Goal: Complete application form

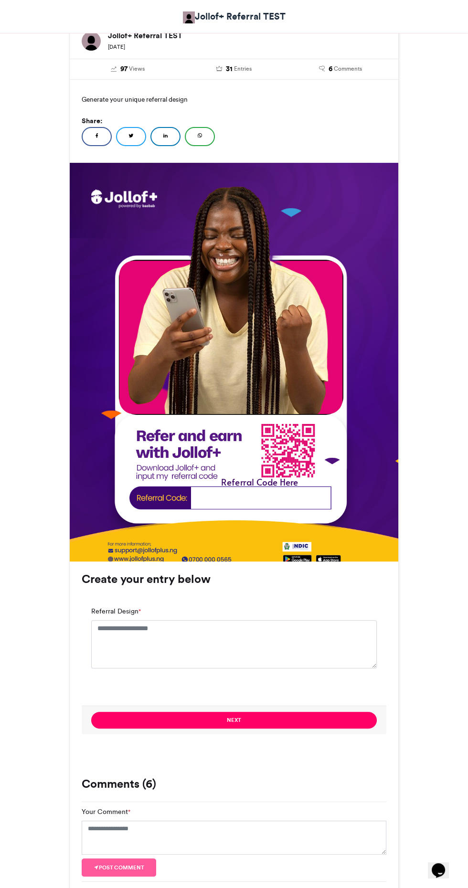
scroll to position [165, 0]
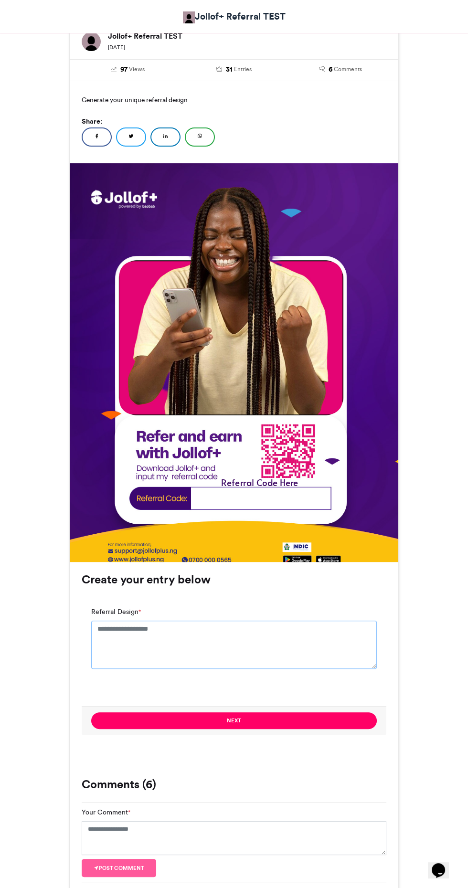
click at [271, 633] on textarea "Referral Design *" at bounding box center [233, 645] width 285 height 48
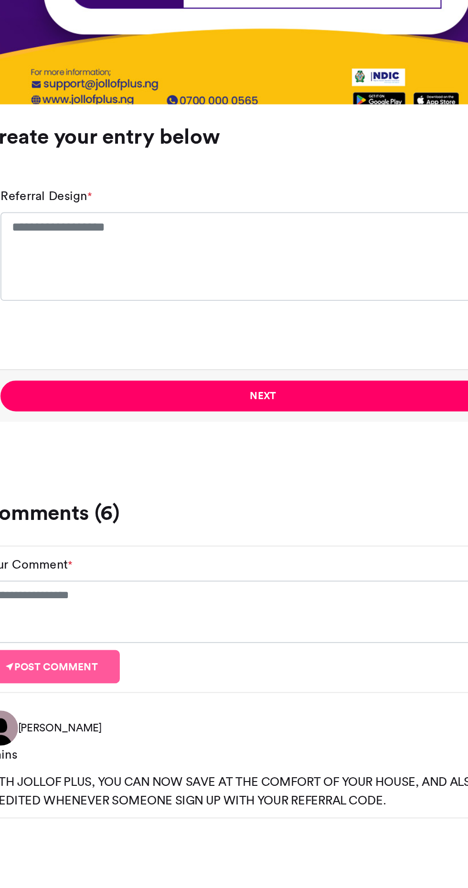
scroll to position [234, 0]
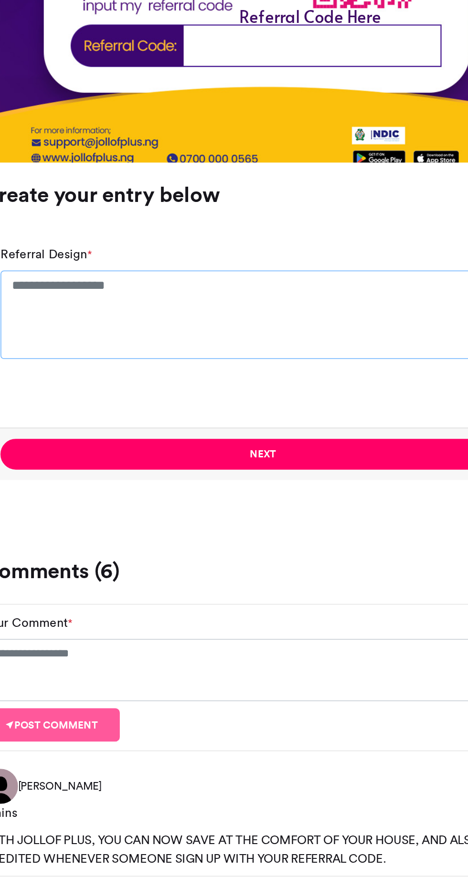
click at [238, 584] on textarea "Referral Design *" at bounding box center [233, 576] width 285 height 48
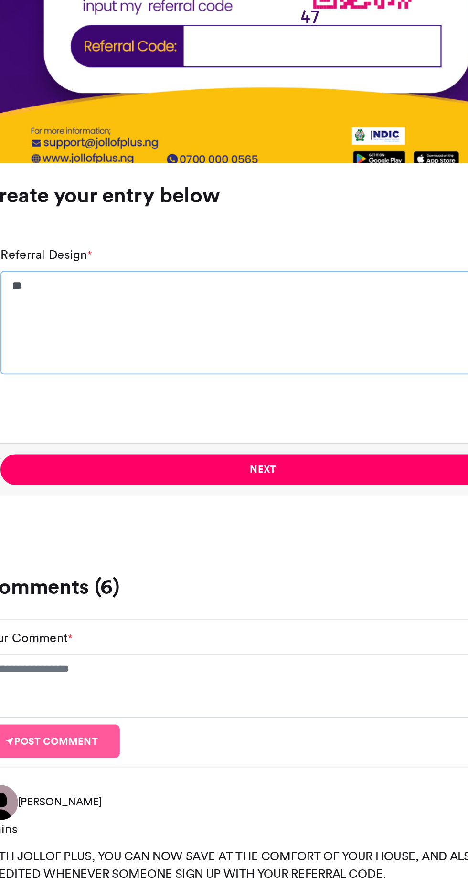
type textarea "*"
click at [238, 565] on textarea "**" at bounding box center [233, 580] width 285 height 56
type textarea "**********"
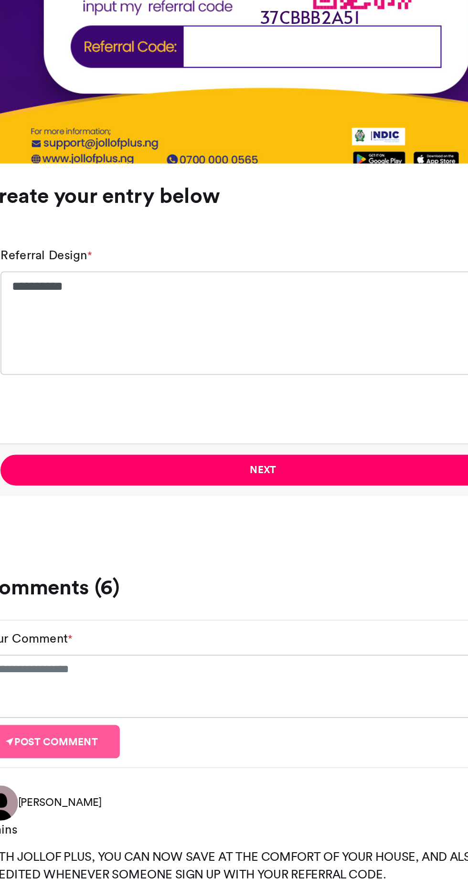
click at [286, 662] on button "Next" at bounding box center [233, 661] width 285 height 17
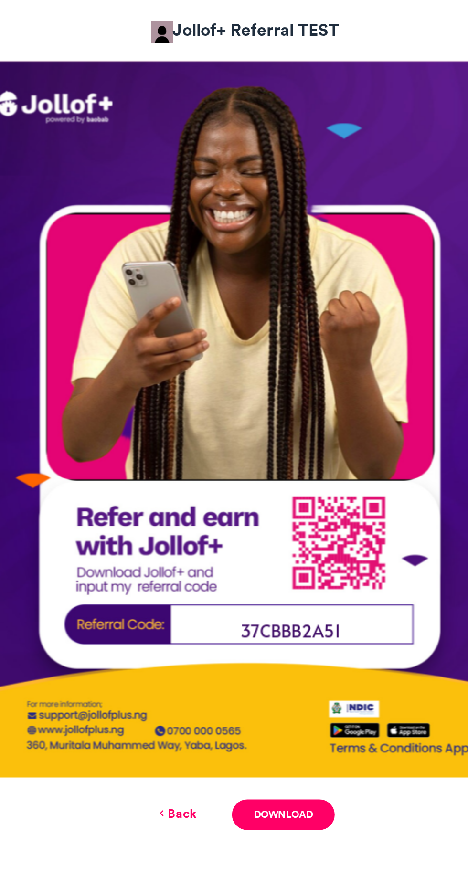
scroll to position [302, 0]
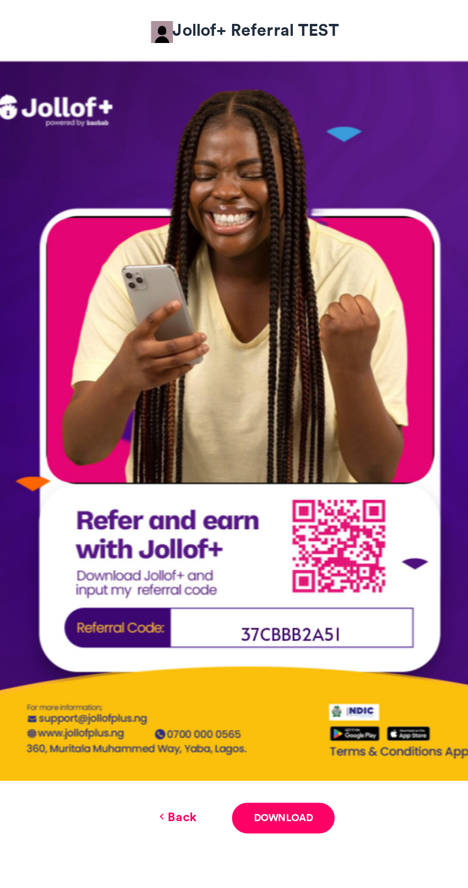
click at [260, 452] on link "Download" at bounding box center [255, 445] width 56 height 17
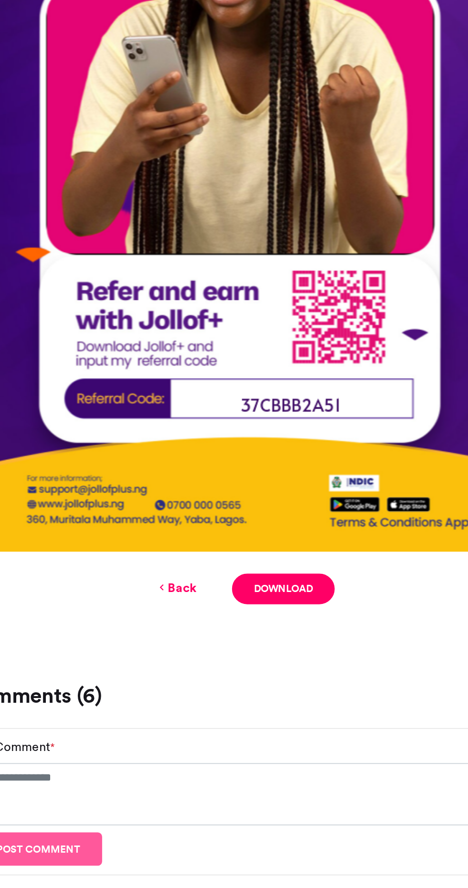
scroll to position [248, 0]
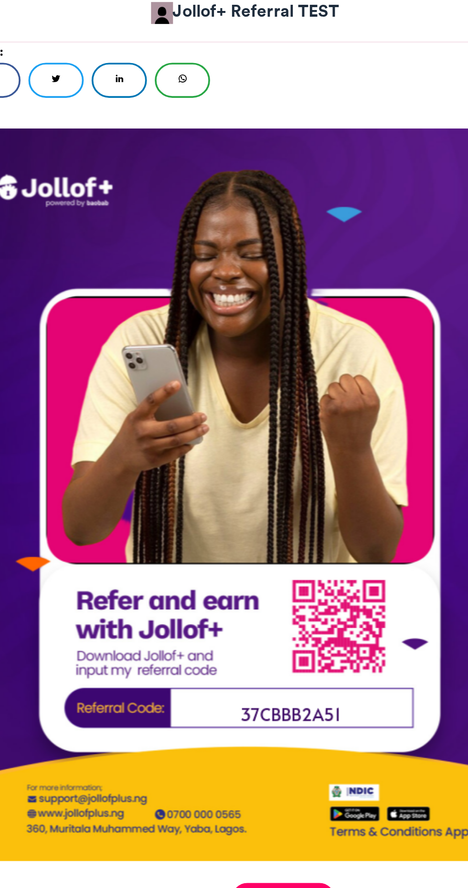
click at [280, 315] on img at bounding box center [234, 279] width 328 height 399
